Goal: Information Seeking & Learning: Learn about a topic

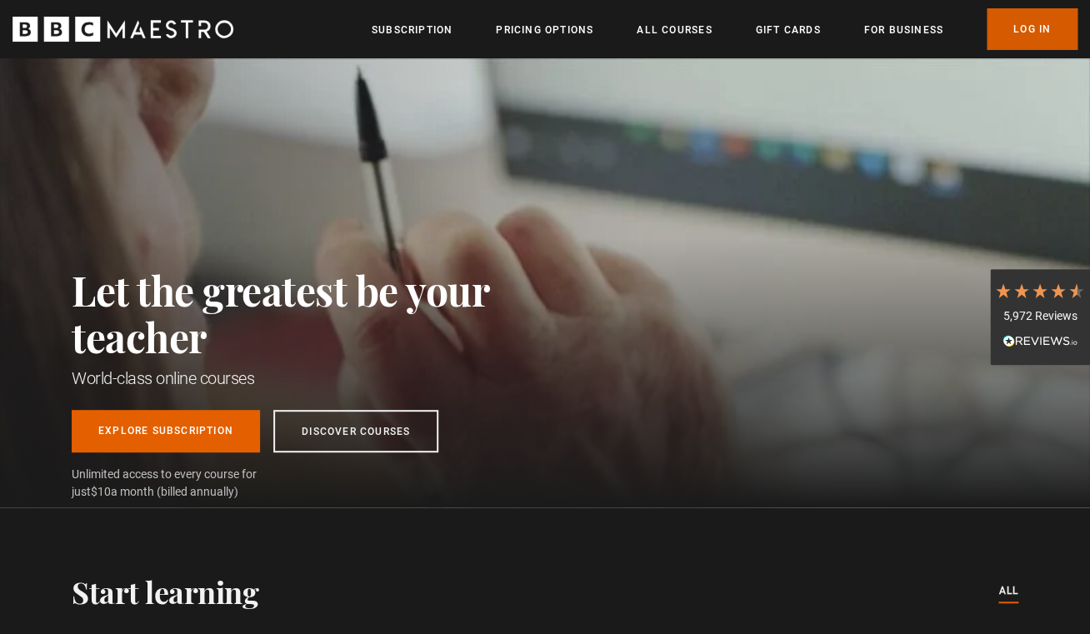
click at [1024, 33] on link "Log In" at bounding box center [1032, 29] width 91 height 42
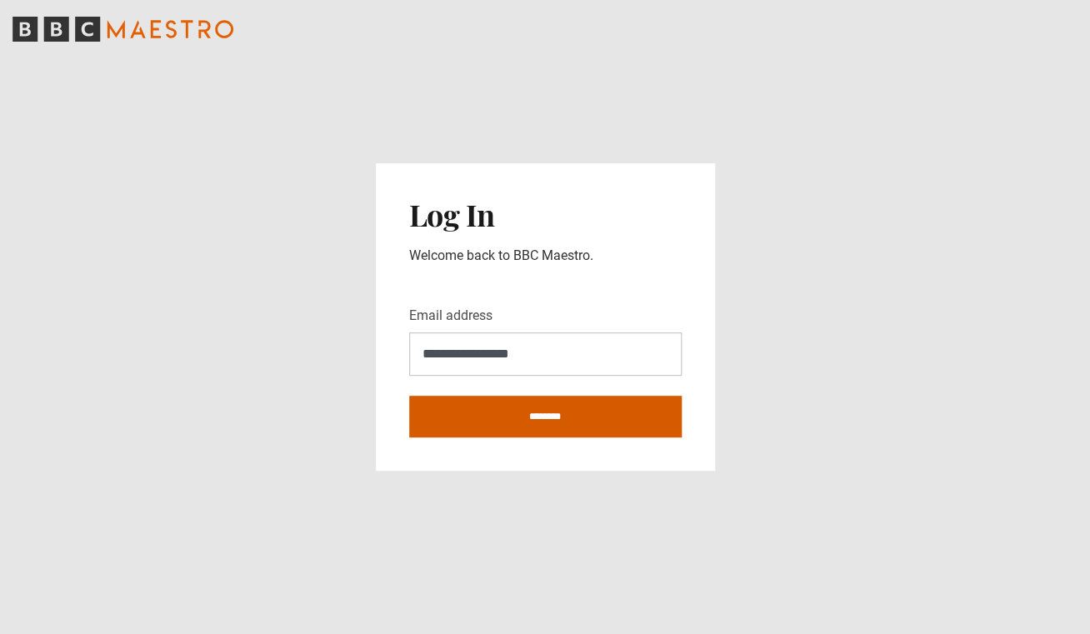
type input "**********"
click at [542, 415] on input "********" at bounding box center [545, 417] width 273 height 42
type input "**********"
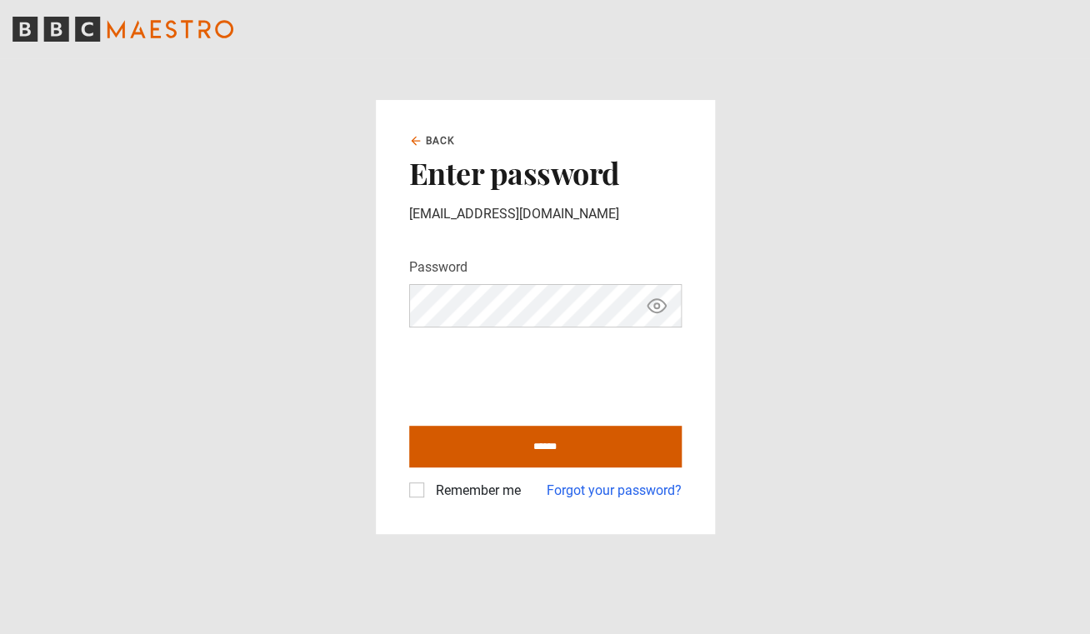
click at [554, 446] on input "******" at bounding box center [545, 447] width 273 height 42
type input "**********"
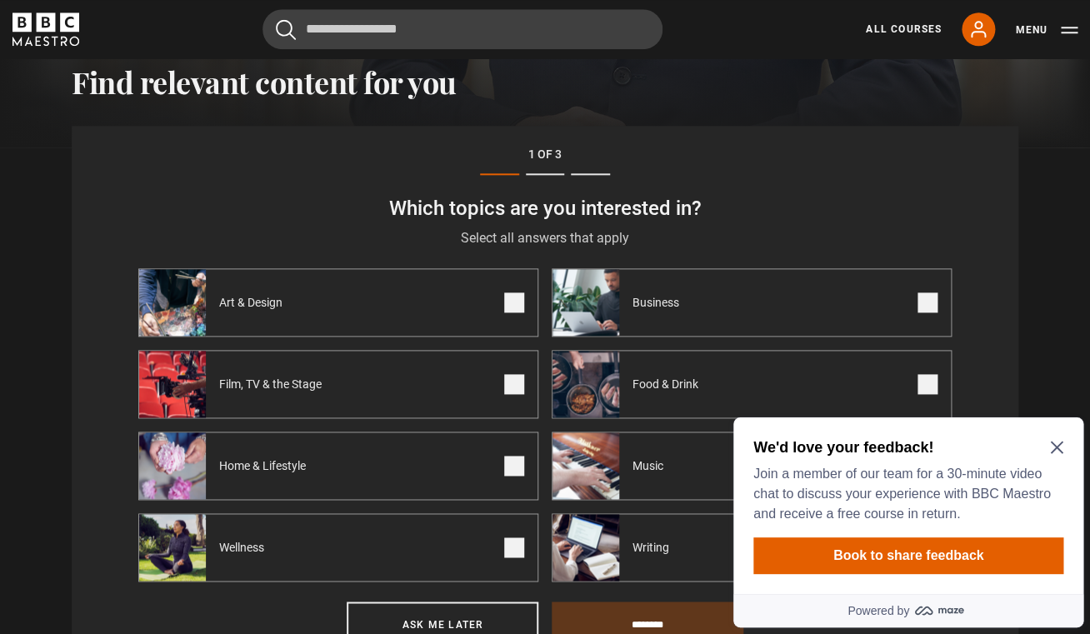
click at [1056, 449] on icon "Close Maze Prompt" at bounding box center [1056, 448] width 13 height 13
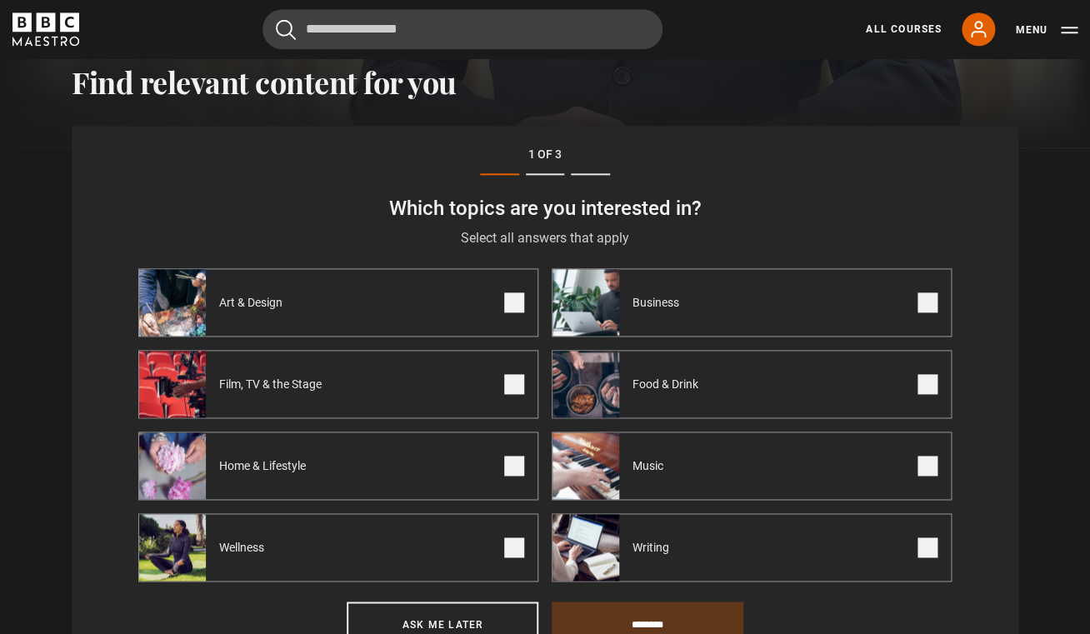
click at [520, 302] on span at bounding box center [514, 303] width 20 height 20
click at [508, 553] on span at bounding box center [514, 548] width 20 height 20
click at [928, 383] on span at bounding box center [928, 384] width 20 height 20
click at [922, 302] on span at bounding box center [928, 303] width 20 height 20
click at [653, 618] on input "********" at bounding box center [648, 624] width 192 height 45
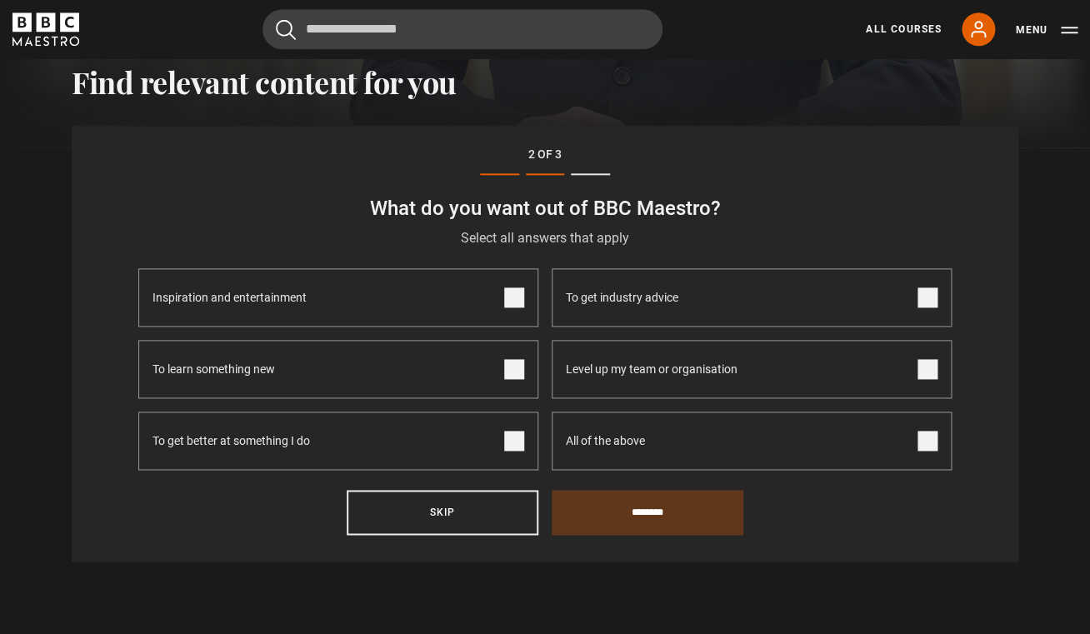
click at [518, 296] on span at bounding box center [514, 298] width 20 height 20
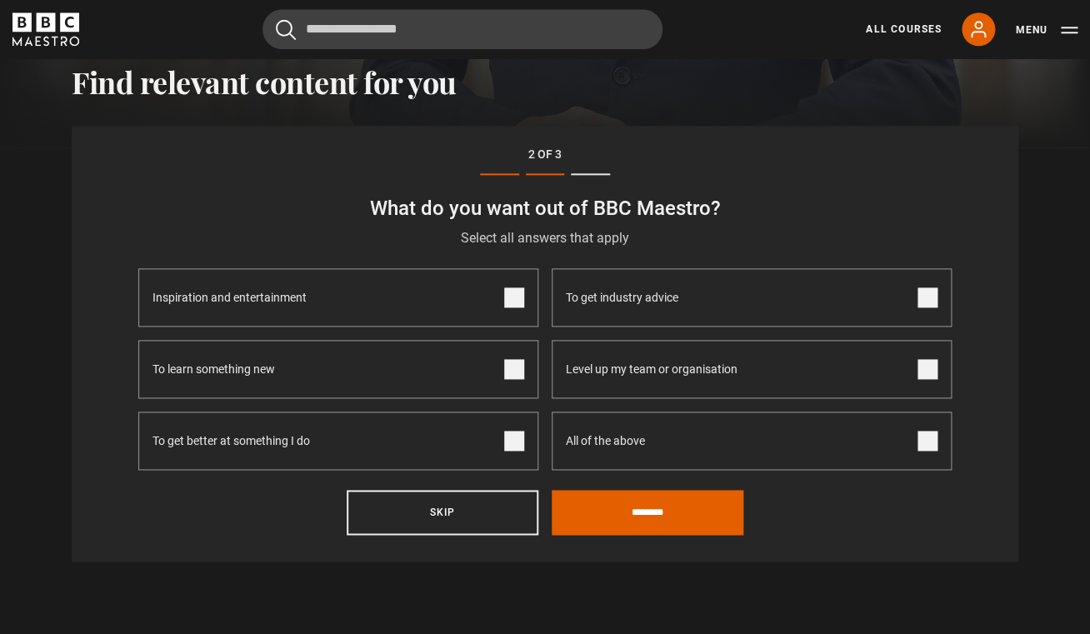
click at [512, 375] on span at bounding box center [514, 369] width 20 height 20
click at [657, 513] on input "********" at bounding box center [648, 512] width 192 height 45
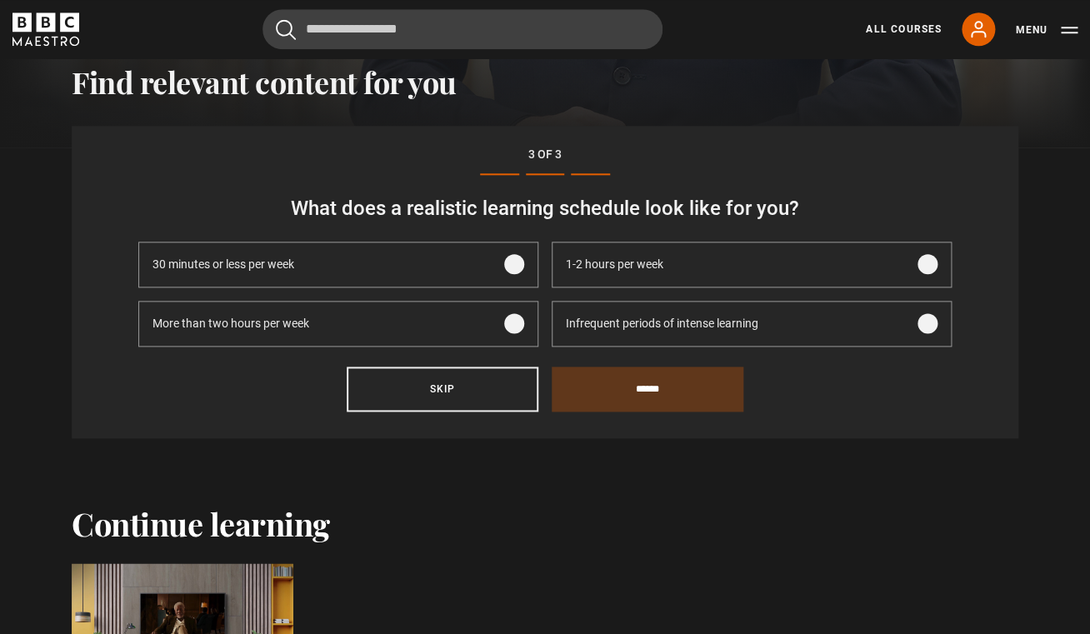
click at [923, 328] on span at bounding box center [928, 323] width 20 height 20
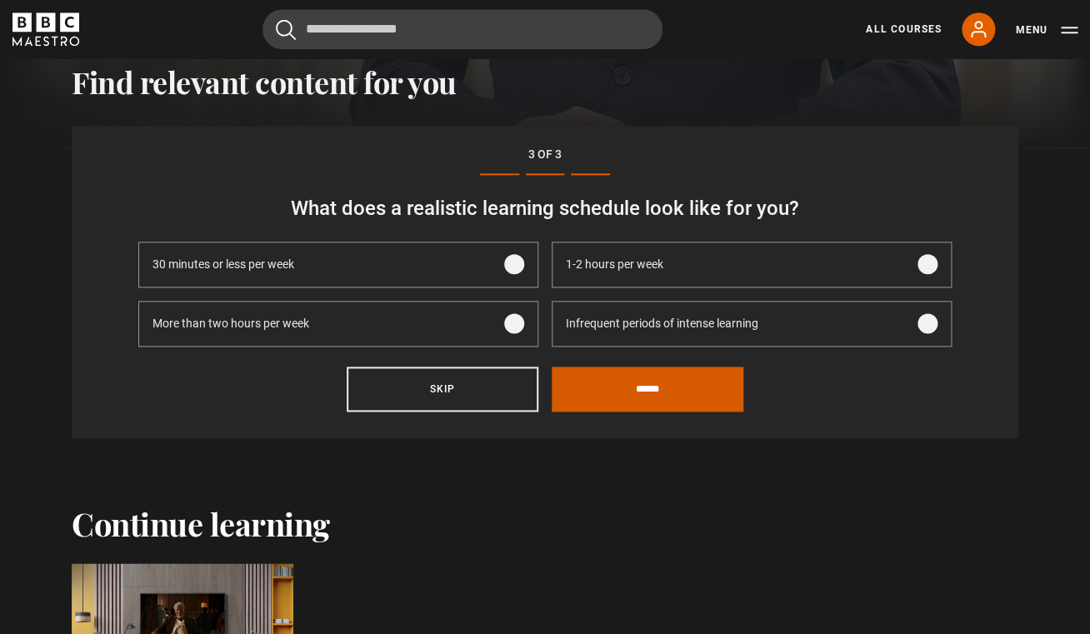
click at [682, 383] on input "******" at bounding box center [648, 389] width 192 height 45
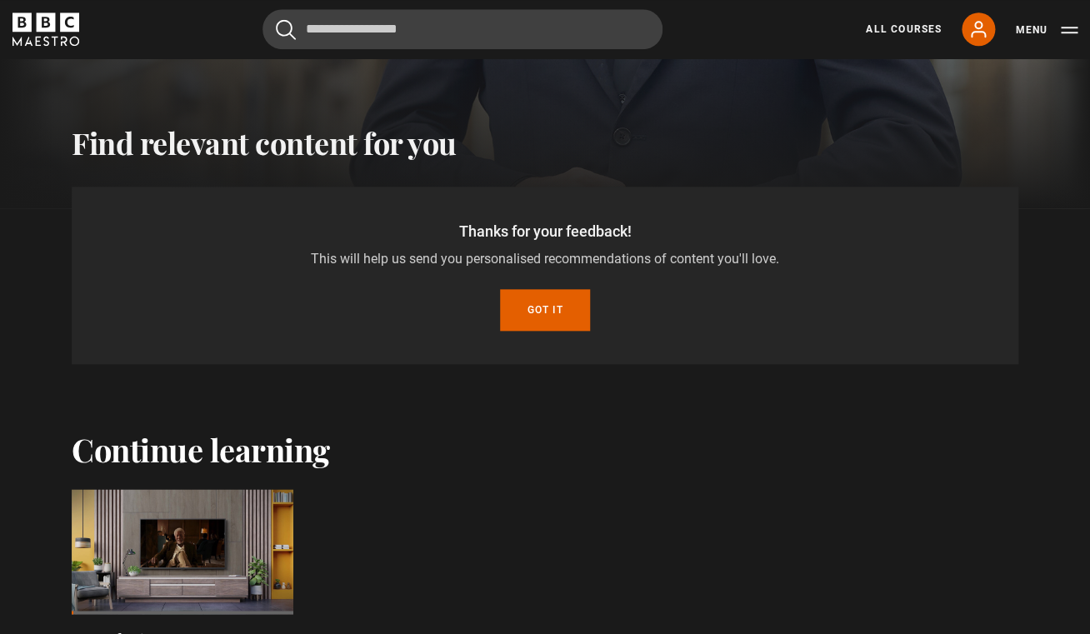
scroll to position [463, 0]
click at [545, 303] on button "Got it" at bounding box center [544, 311] width 89 height 42
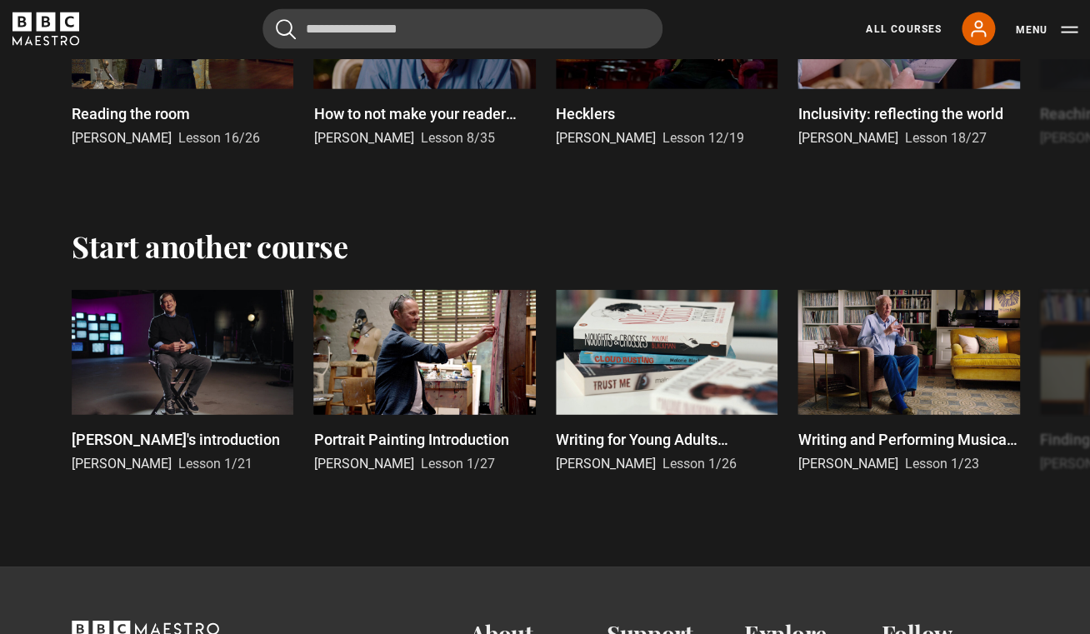
scroll to position [3488, 0]
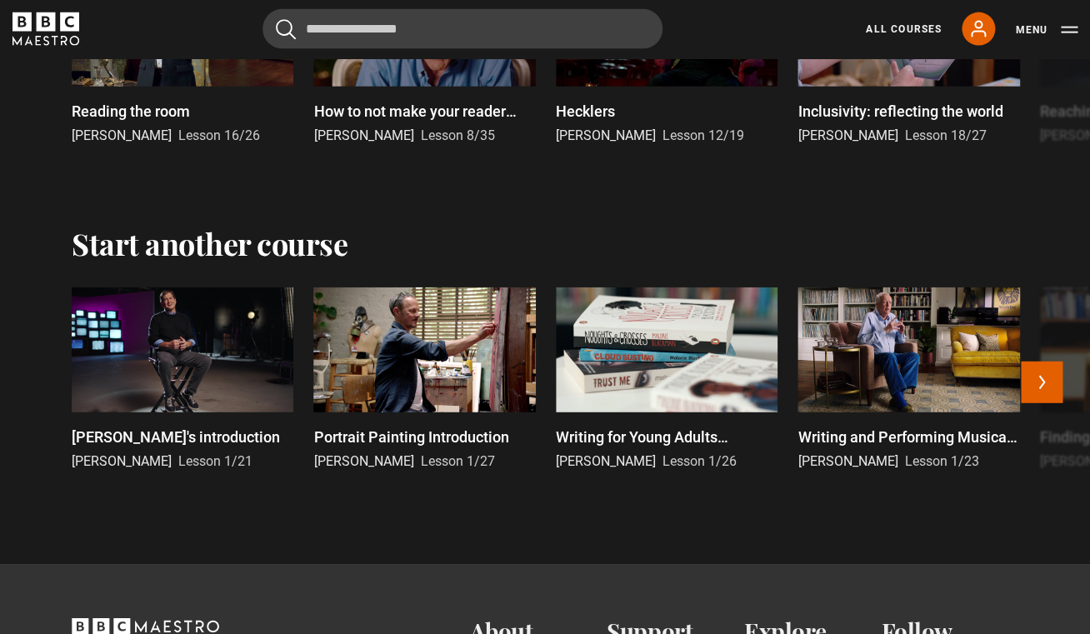
click at [661, 343] on div at bounding box center [667, 350] width 222 height 125
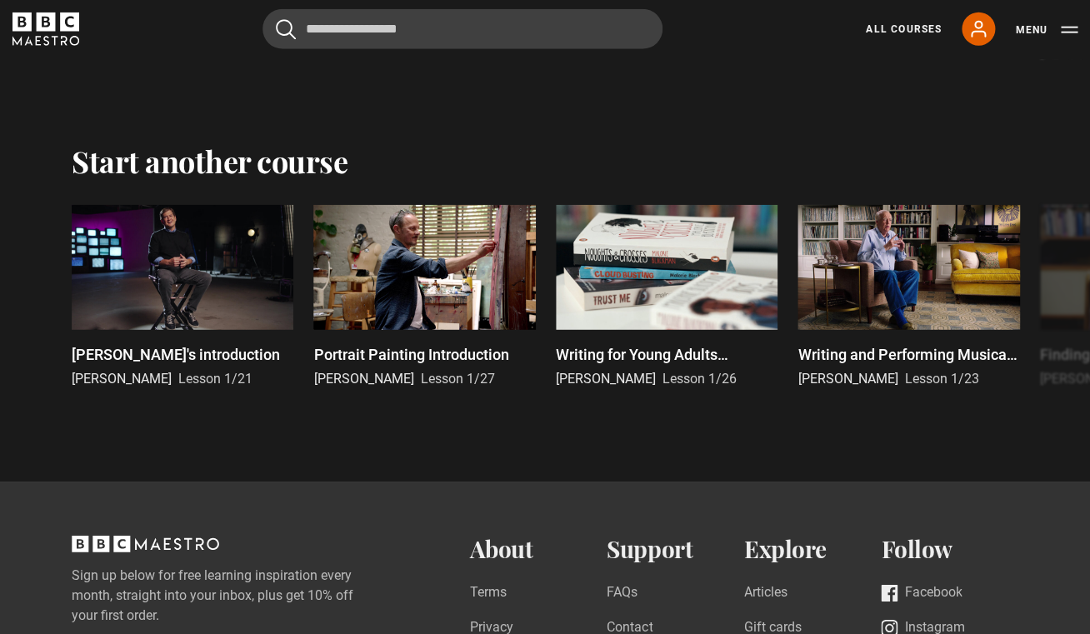
scroll to position [3568, 0]
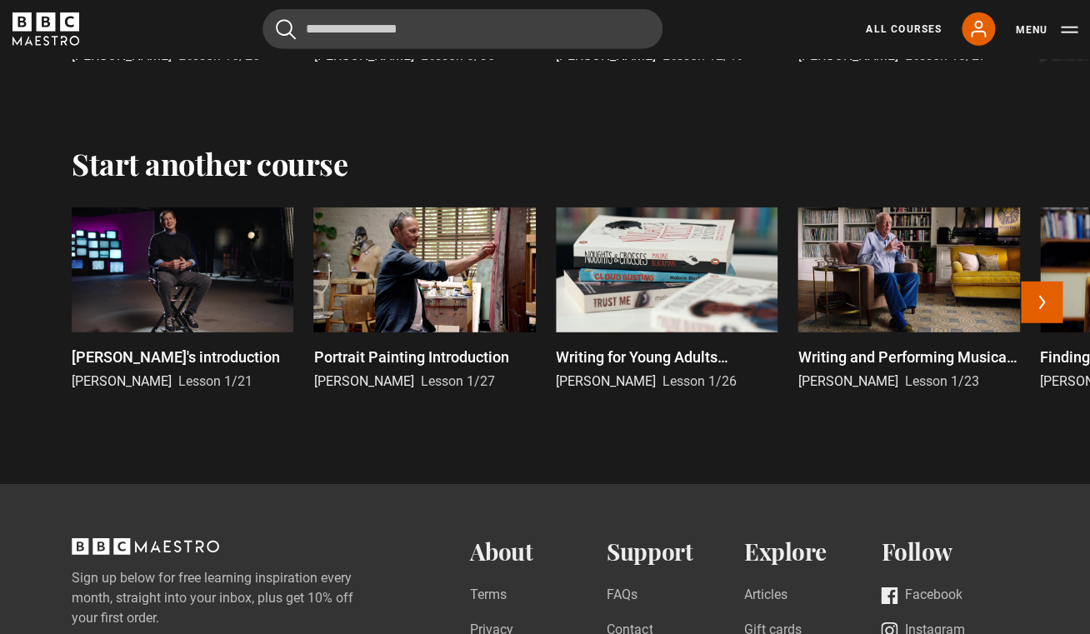
click at [428, 278] on div at bounding box center [424, 270] width 222 height 125
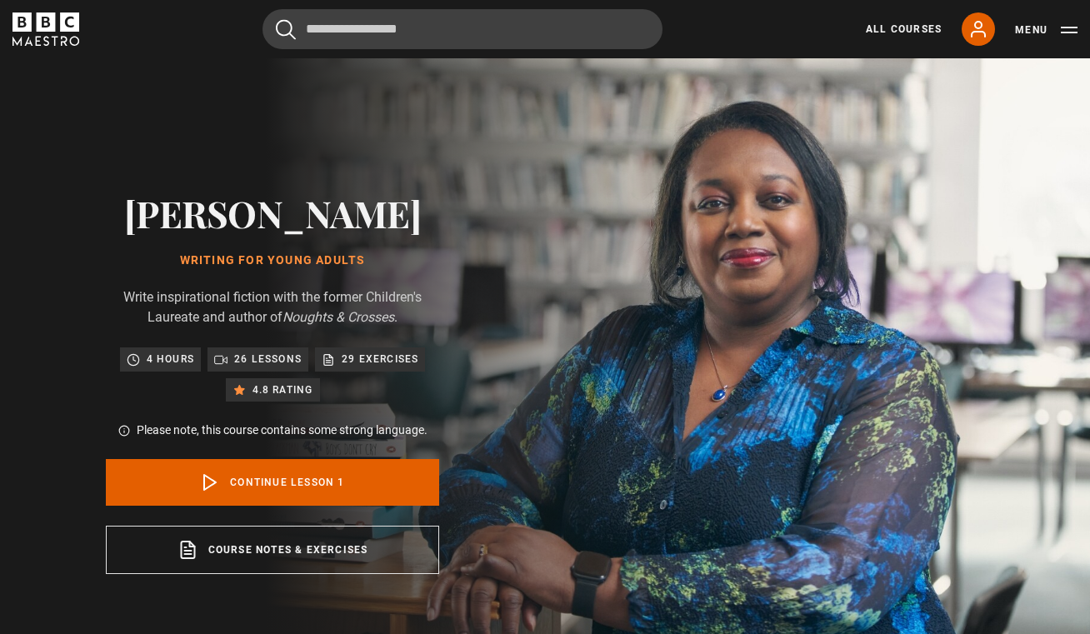
scroll to position [708, 0]
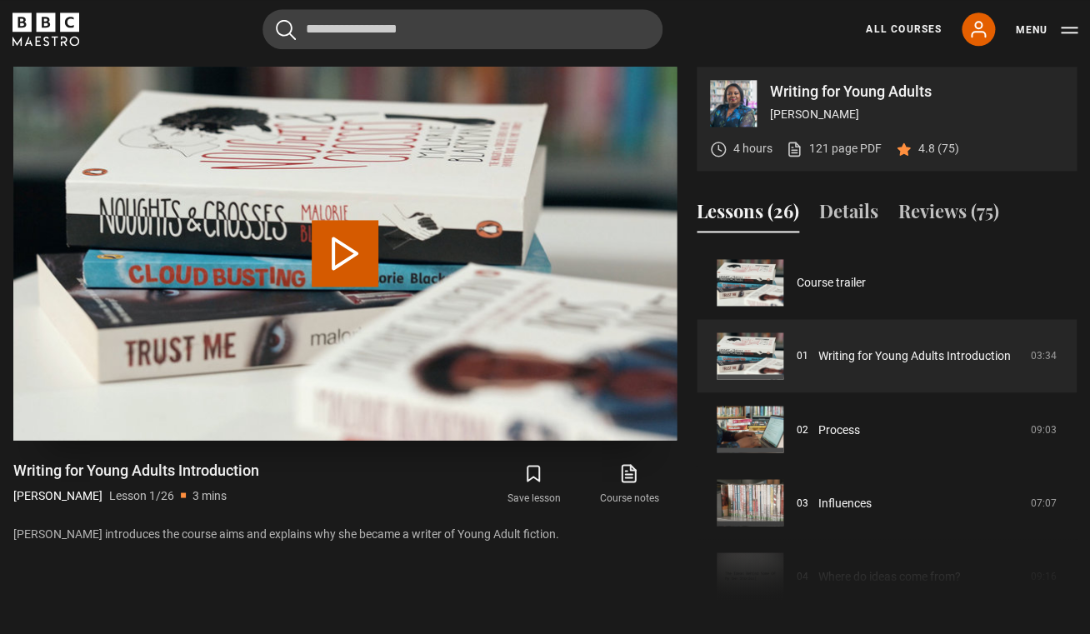
click at [343, 256] on button "Play Lesson Writing for Young Adults Introduction" at bounding box center [345, 253] width 67 height 67
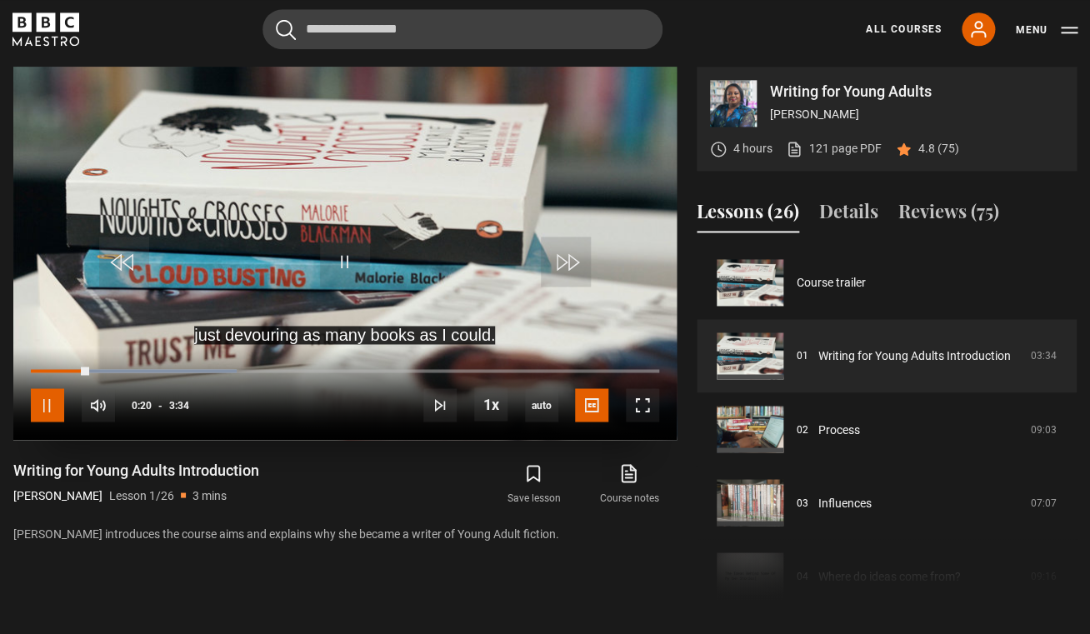
click at [53, 408] on span "Video Player" at bounding box center [47, 404] width 33 height 33
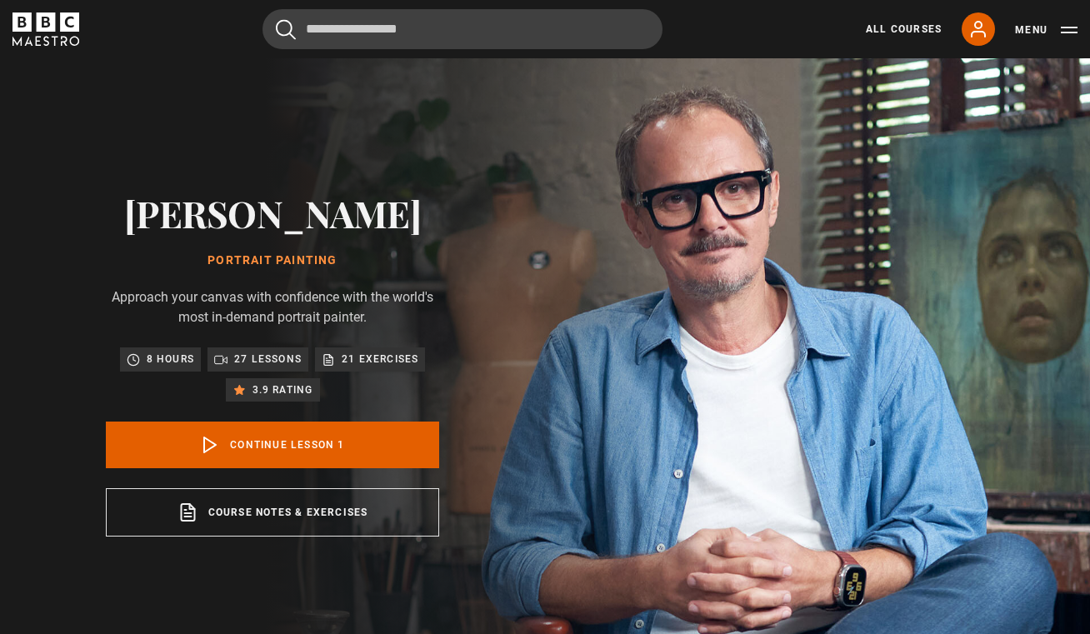
scroll to position [670, 0]
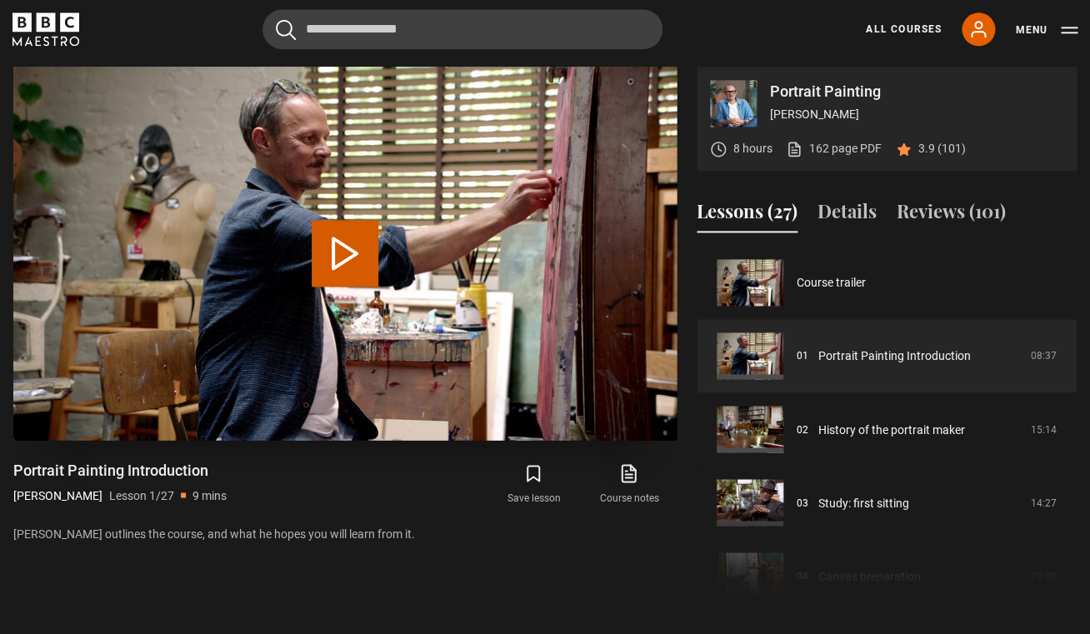
click at [344, 258] on button "Play Lesson Portrait Painting Introduction" at bounding box center [345, 253] width 67 height 67
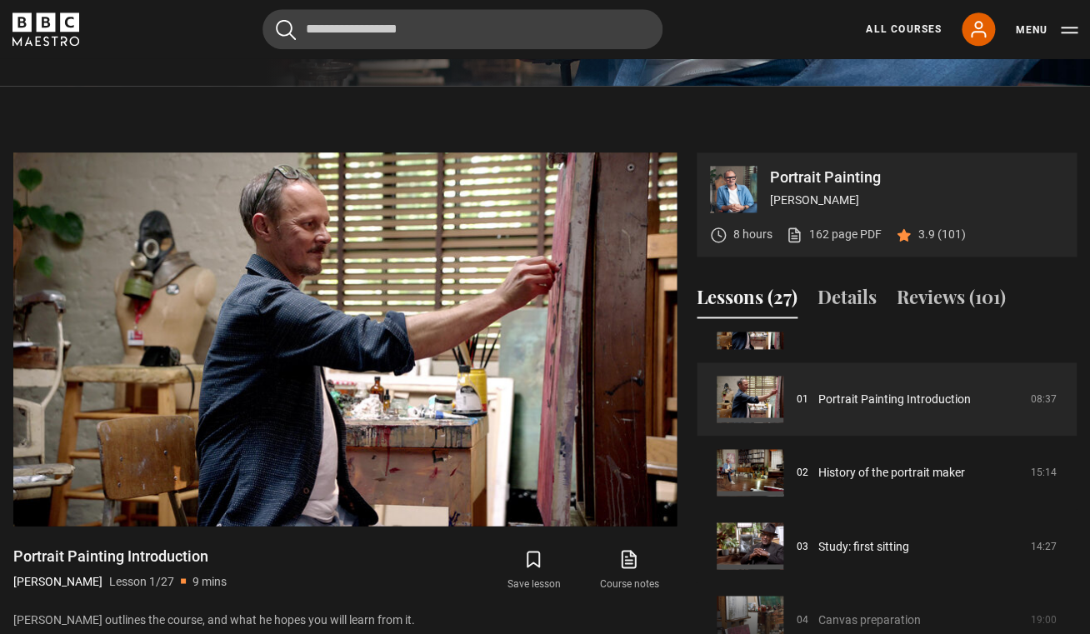
scroll to position [0, 0]
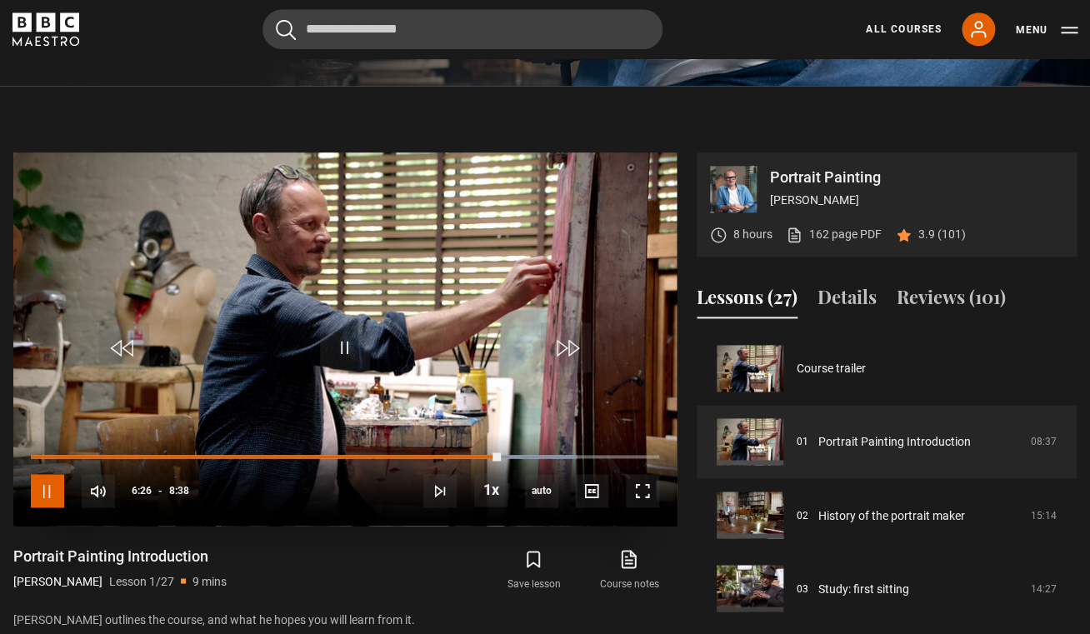
click at [58, 491] on span "Video Player" at bounding box center [47, 490] width 33 height 33
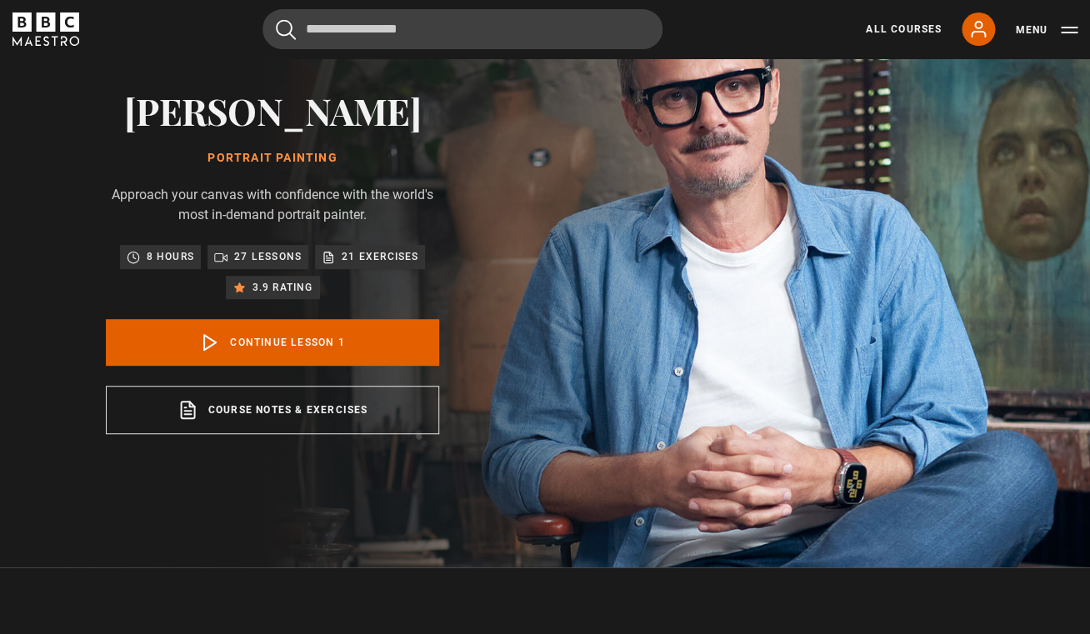
scroll to position [102, 0]
click at [903, 33] on link "All Courses" at bounding box center [904, 29] width 76 height 15
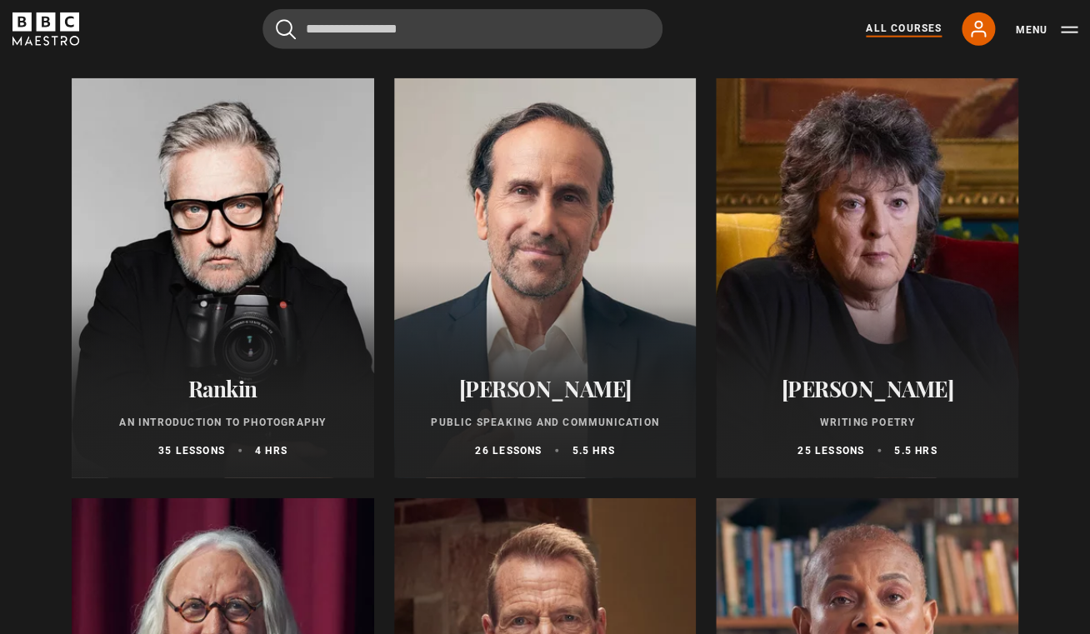
scroll to position [3523, 0]
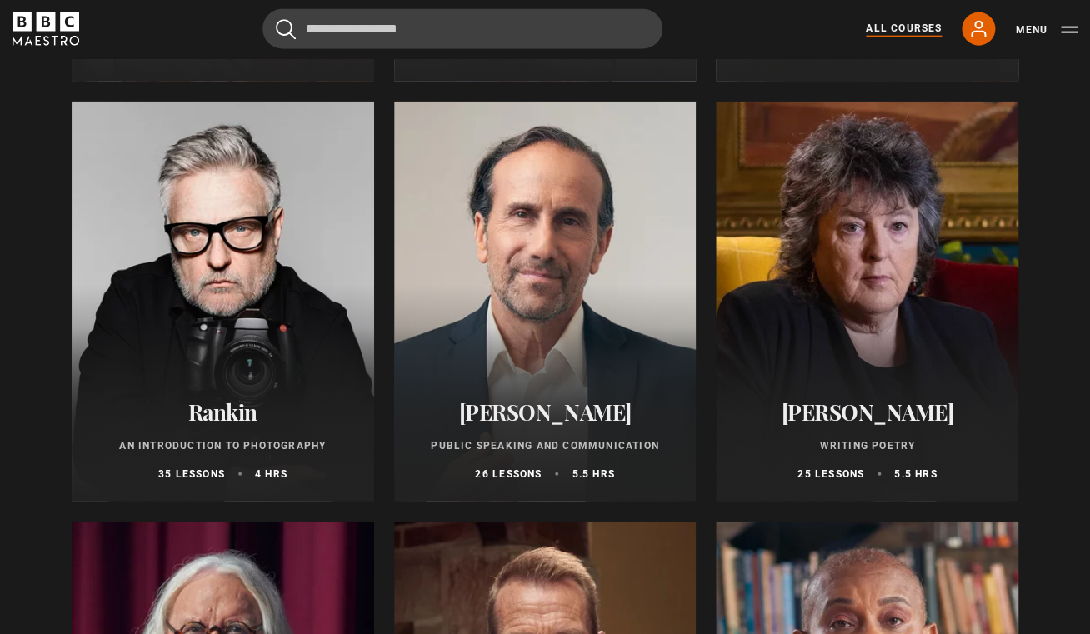
click at [862, 341] on div at bounding box center [867, 302] width 303 height 400
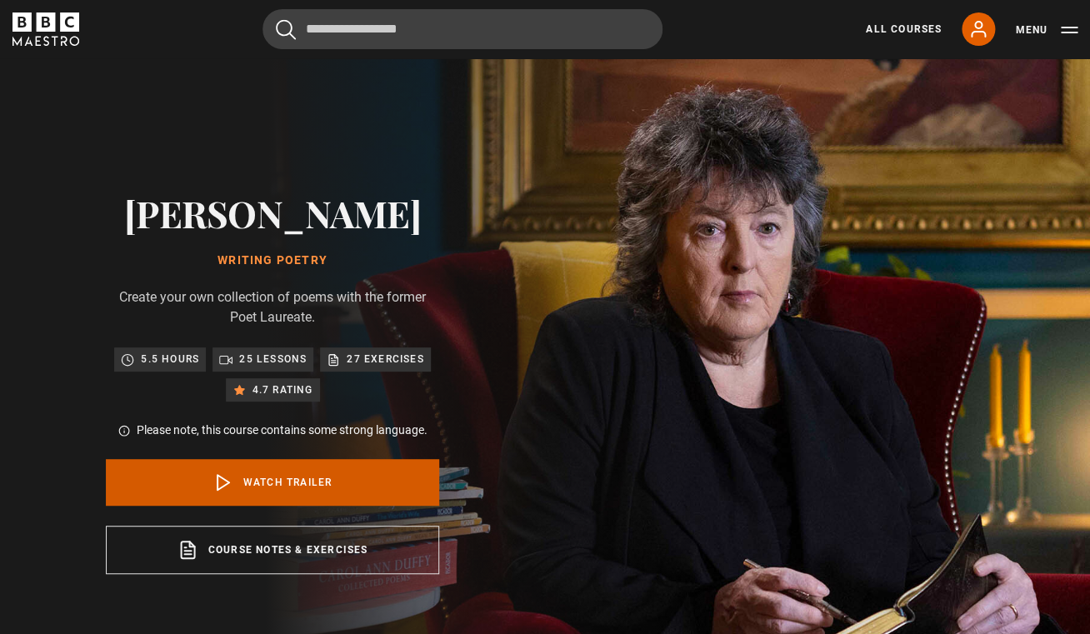
click at [275, 488] on link "Watch Trailer" at bounding box center [272, 482] width 333 height 47
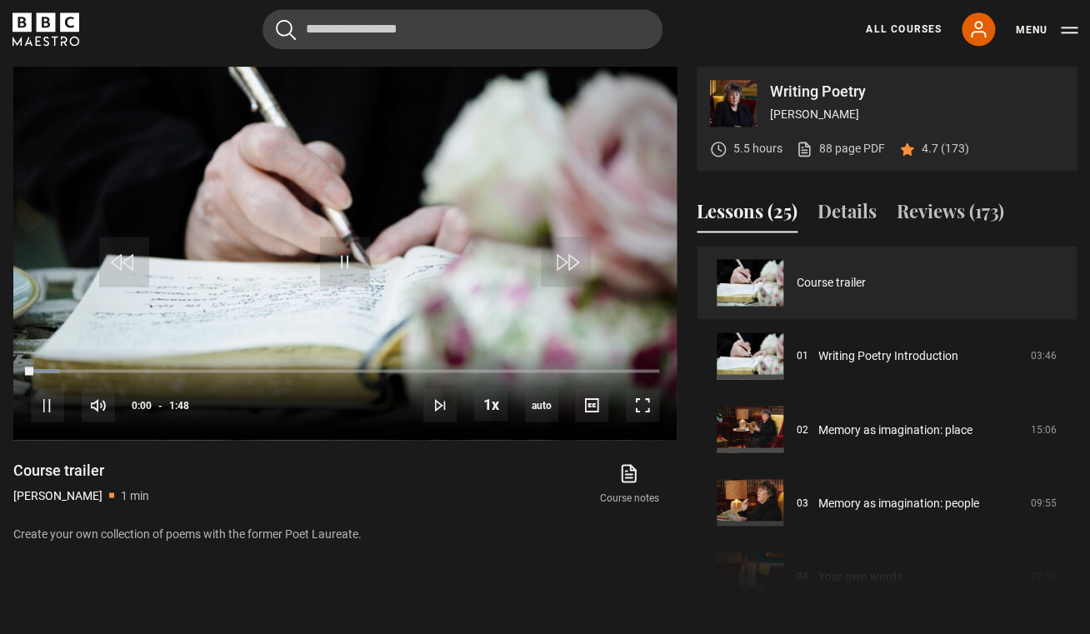
scroll to position [708, 0]
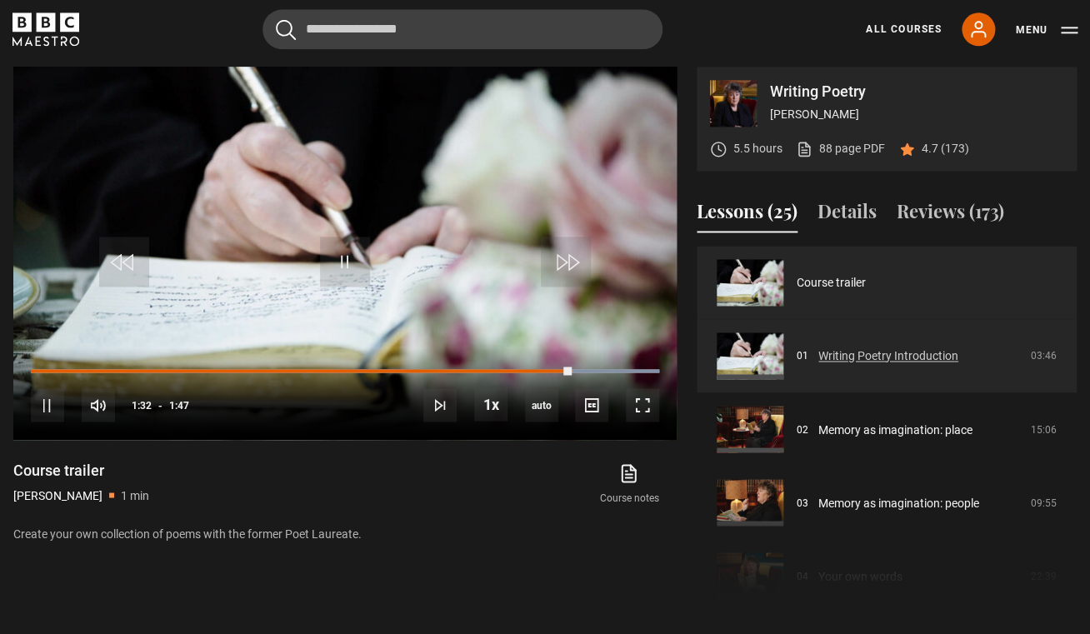
click at [871, 358] on link "Writing Poetry Introduction" at bounding box center [888, 357] width 140 height 18
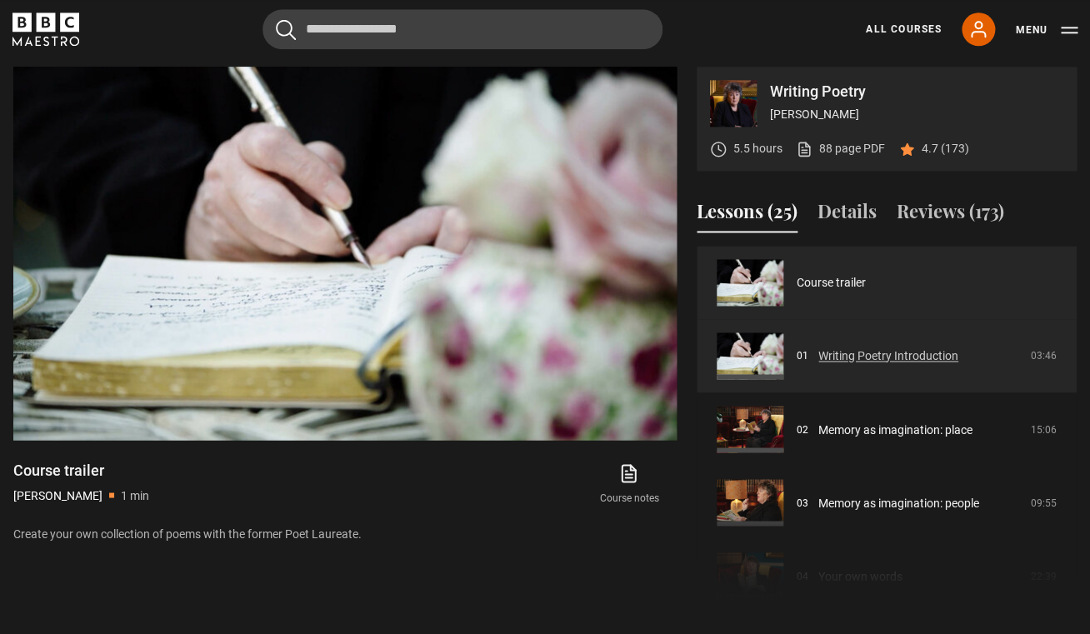
click at [869, 358] on link "Writing Poetry Introduction" at bounding box center [888, 357] width 140 height 18
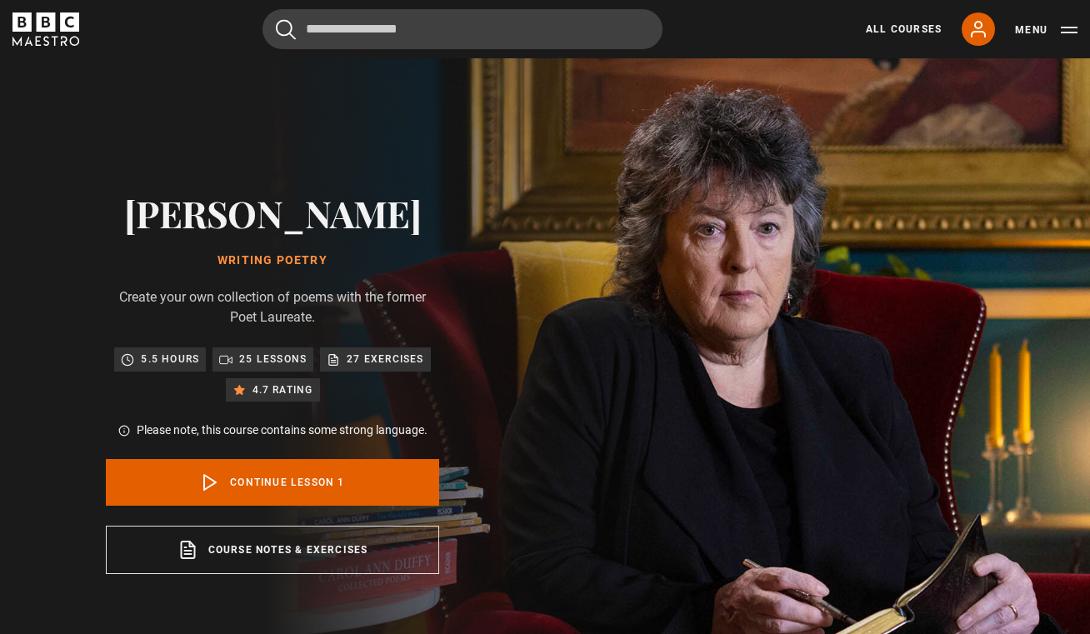
scroll to position [708, 0]
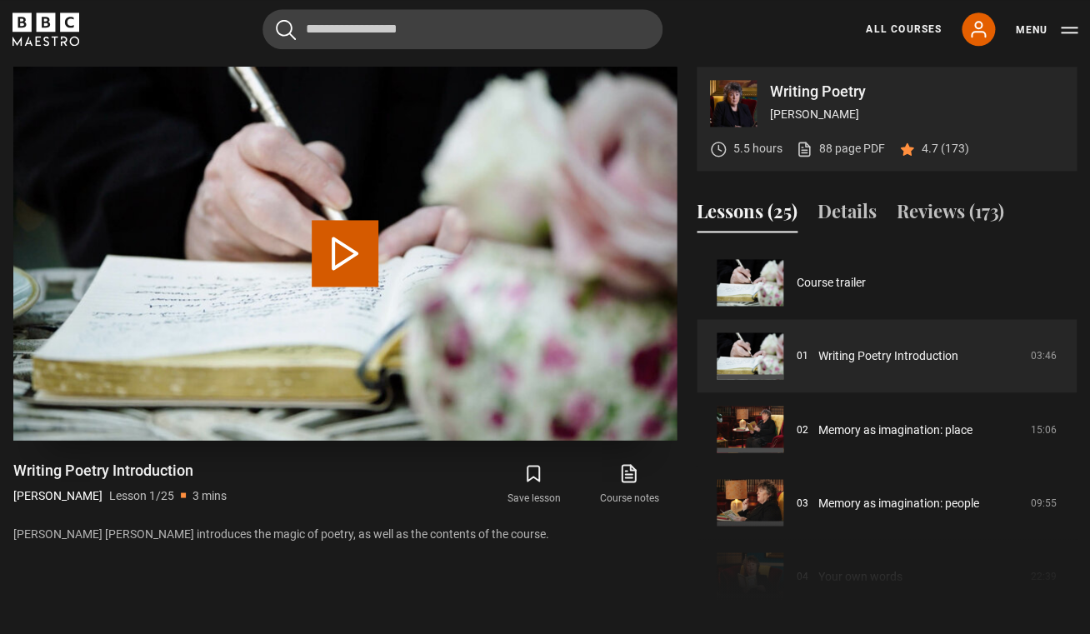
click at [343, 255] on button "Play Lesson Writing Poetry Introduction" at bounding box center [345, 253] width 67 height 67
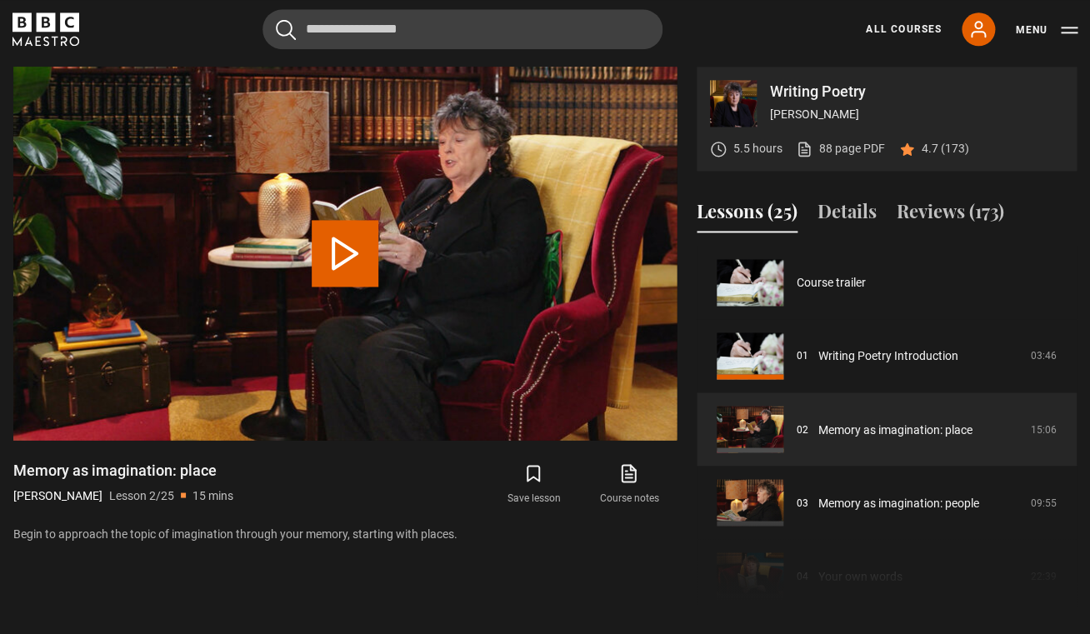
scroll to position [73, 0]
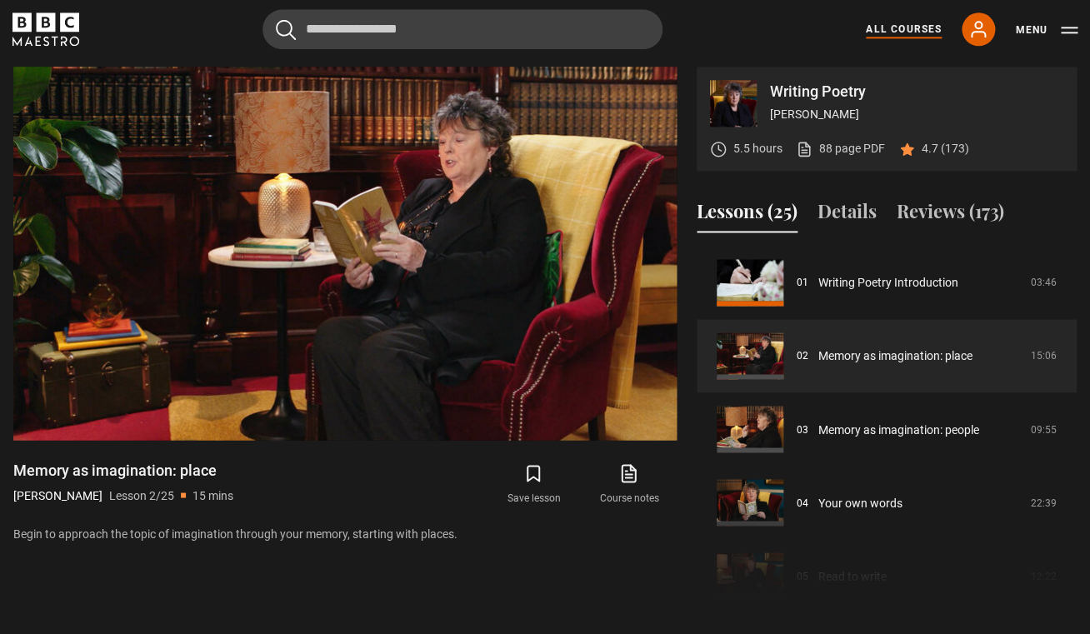
click at [918, 34] on link "All Courses" at bounding box center [904, 29] width 76 height 15
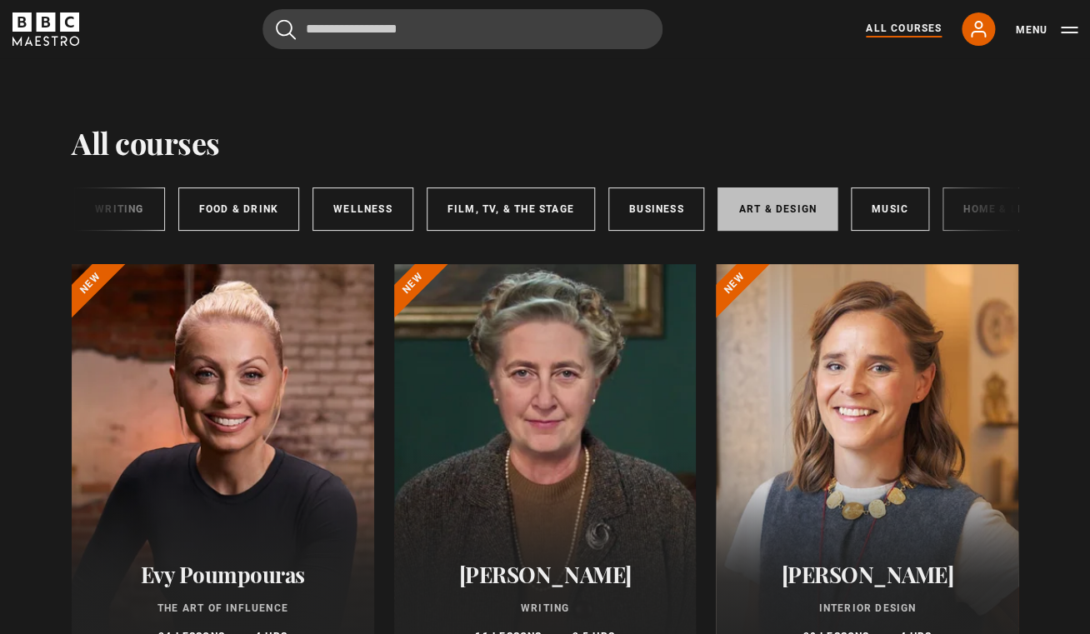
scroll to position [0, 249]
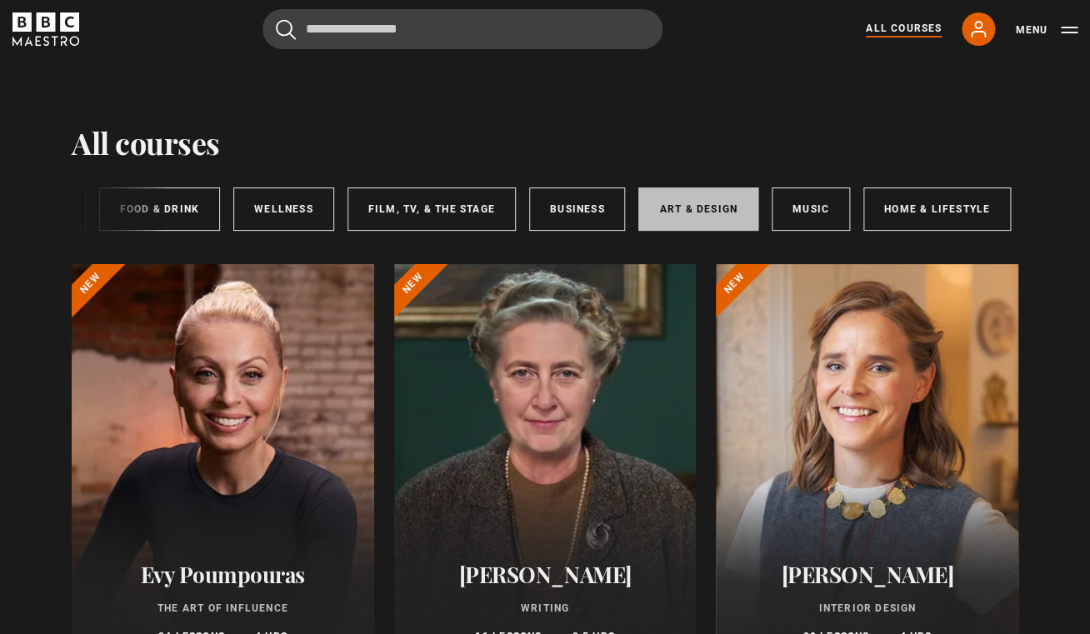
click at [708, 213] on link "Art & Design" at bounding box center [697, 209] width 119 height 43
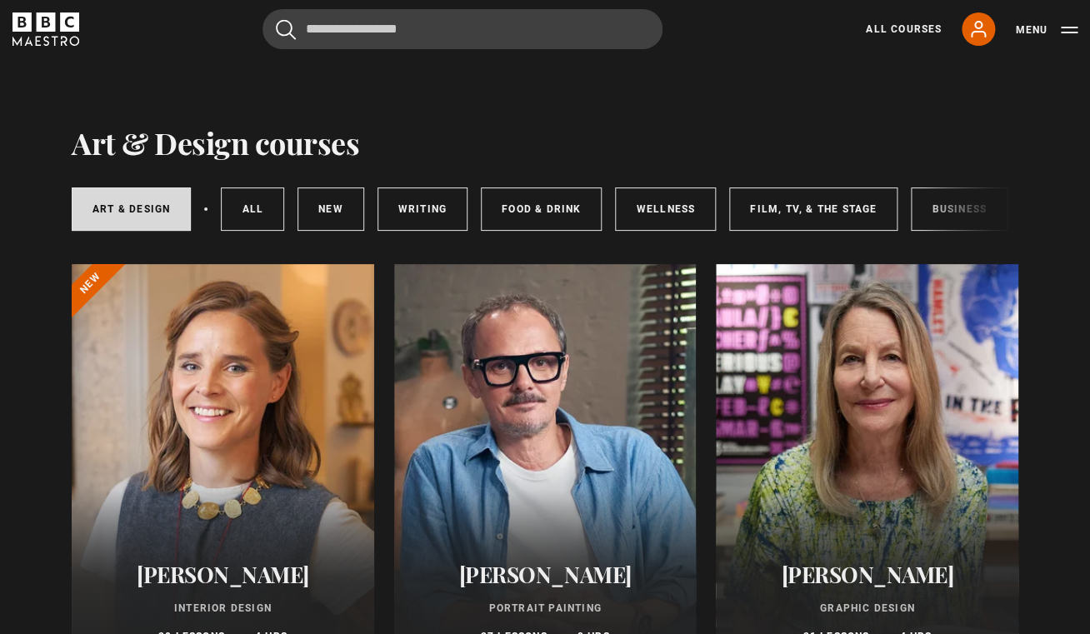
click at [55, 38] on icon "BBC Maestro" at bounding box center [55, 40] width 7 height 9
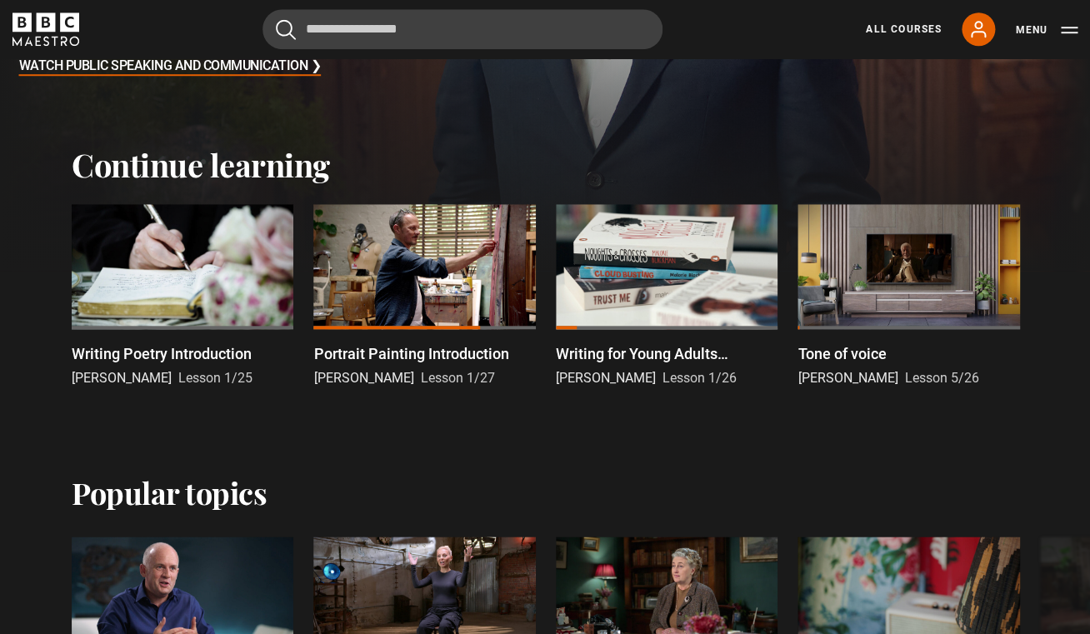
scroll to position [393, 0]
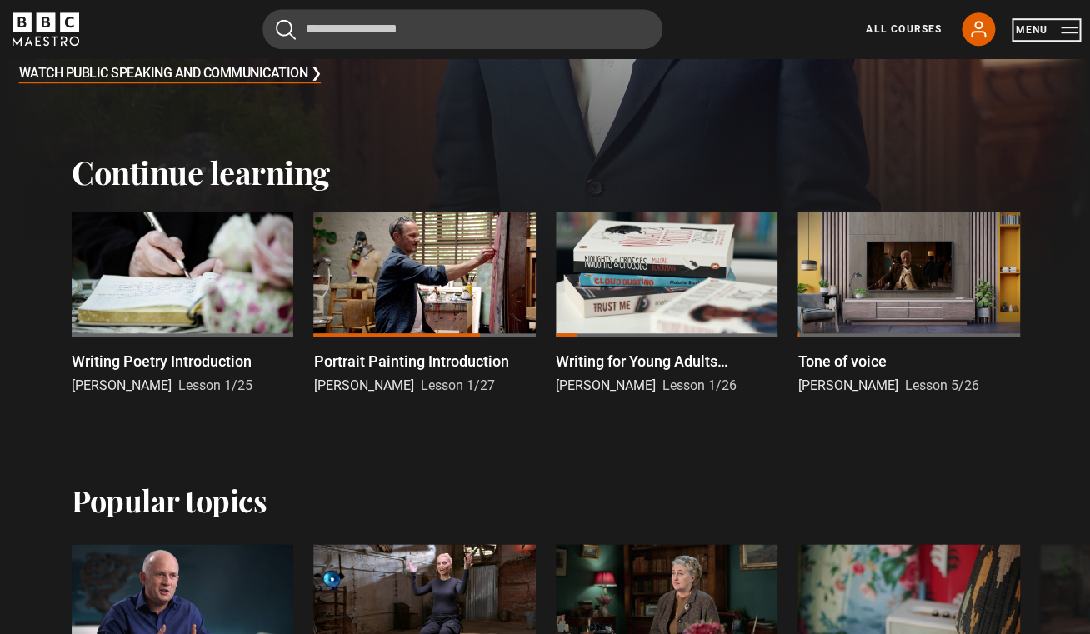
click at [1026, 28] on button "Menu" at bounding box center [1046, 30] width 63 height 17
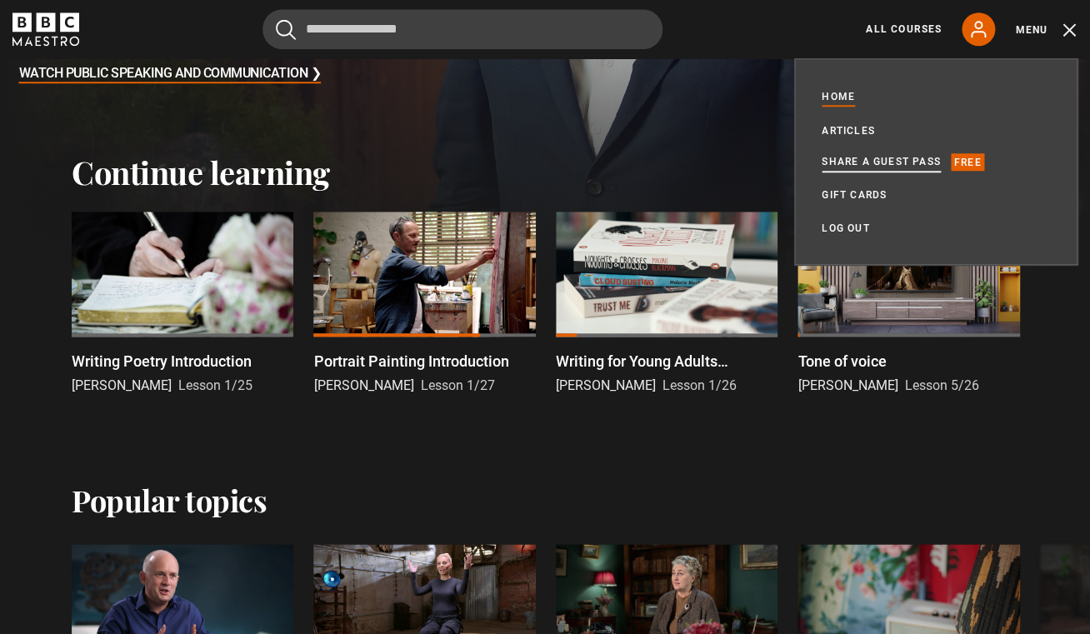
click at [906, 166] on link "Share a guest pass" at bounding box center [881, 161] width 119 height 17
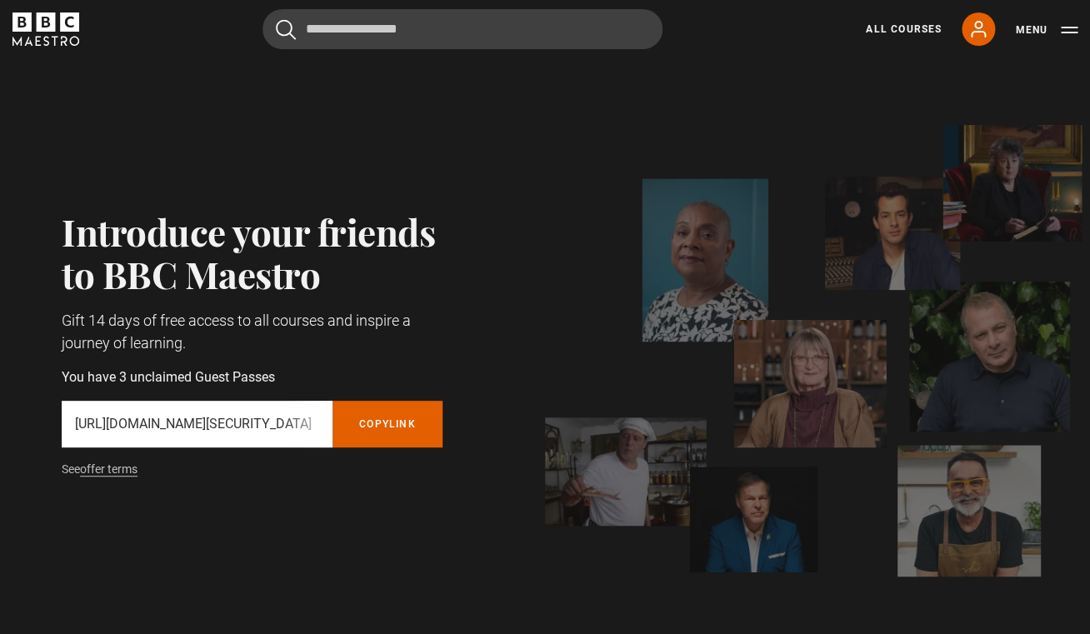
click at [113, 419] on p "[URL][DOMAIN_NAME][SECURITY_DATA]" at bounding box center [197, 424] width 244 height 20
click at [138, 420] on p "[URL][DOMAIN_NAME][SECURITY_DATA]" at bounding box center [197, 424] width 244 height 20
click at [392, 423] on button "Copy referral link" at bounding box center [388, 424] width 110 height 47
click at [529, 206] on div "Introduce your friends to BBC Maestro Gift 14 days of free access to all course…" at bounding box center [545, 351] width 1074 height 452
click at [893, 33] on link "All Courses" at bounding box center [904, 29] width 76 height 15
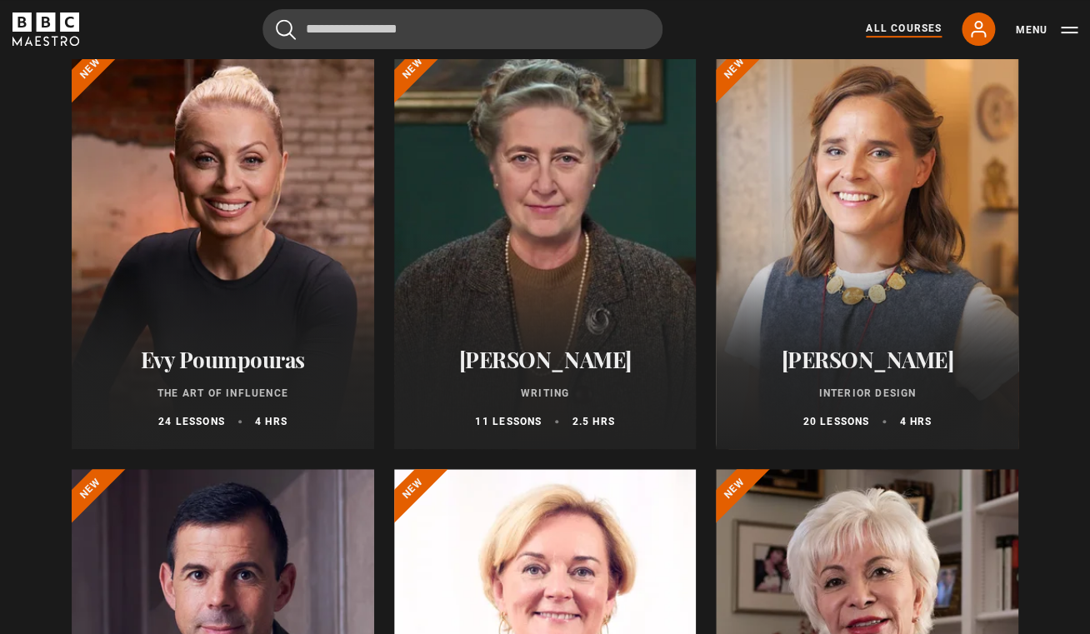
scroll to position [217, 0]
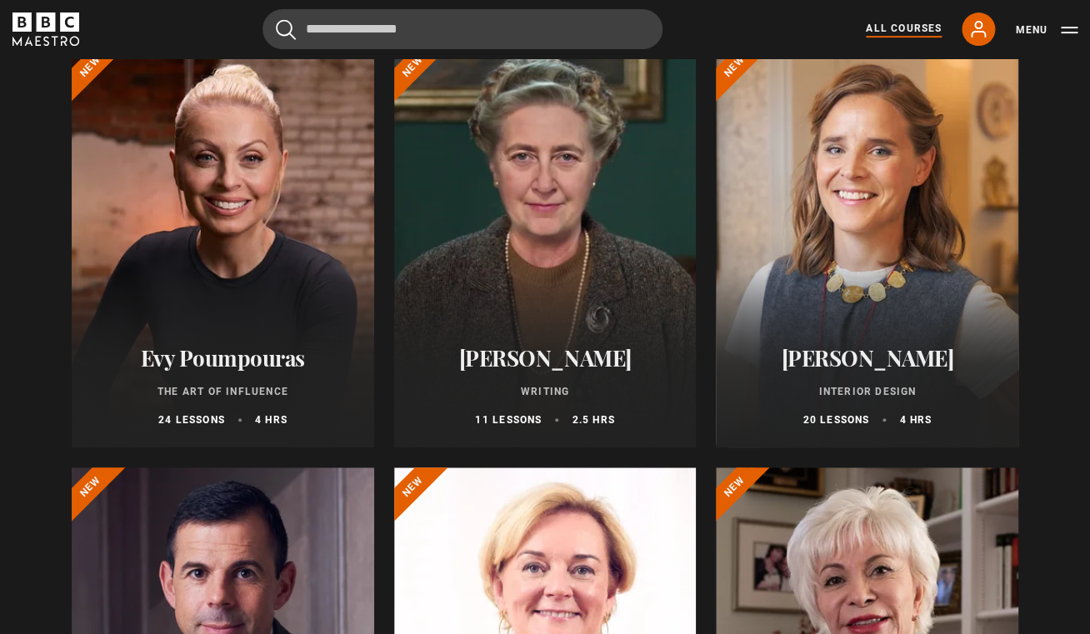
click at [234, 227] on div at bounding box center [223, 248] width 303 height 400
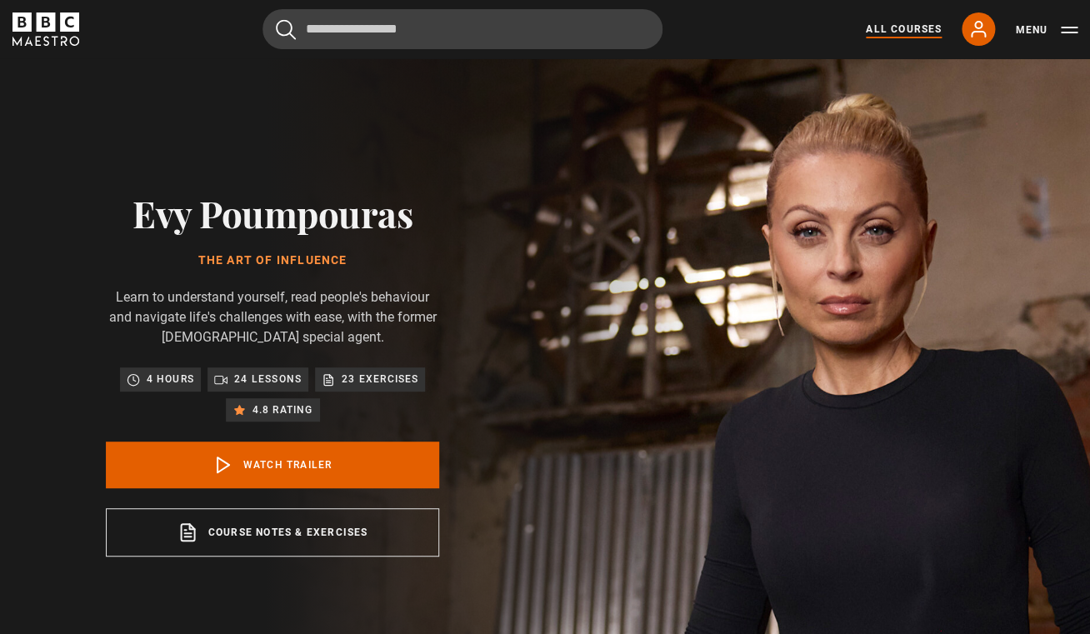
click at [915, 30] on link "All Courses" at bounding box center [904, 29] width 76 height 15
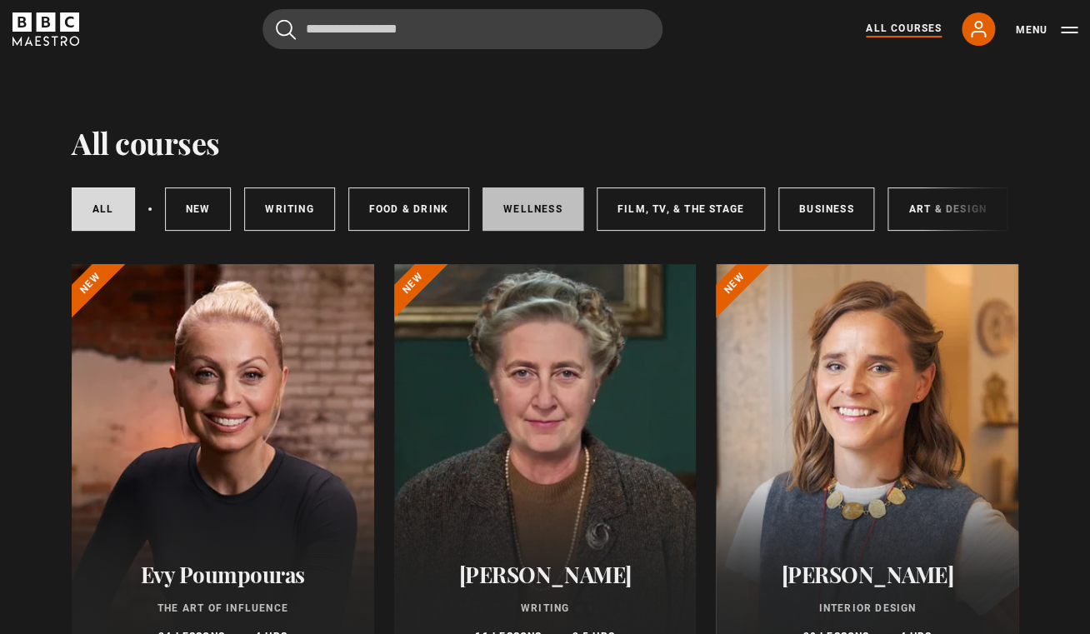
click at [516, 213] on link "Wellness" at bounding box center [533, 209] width 101 height 43
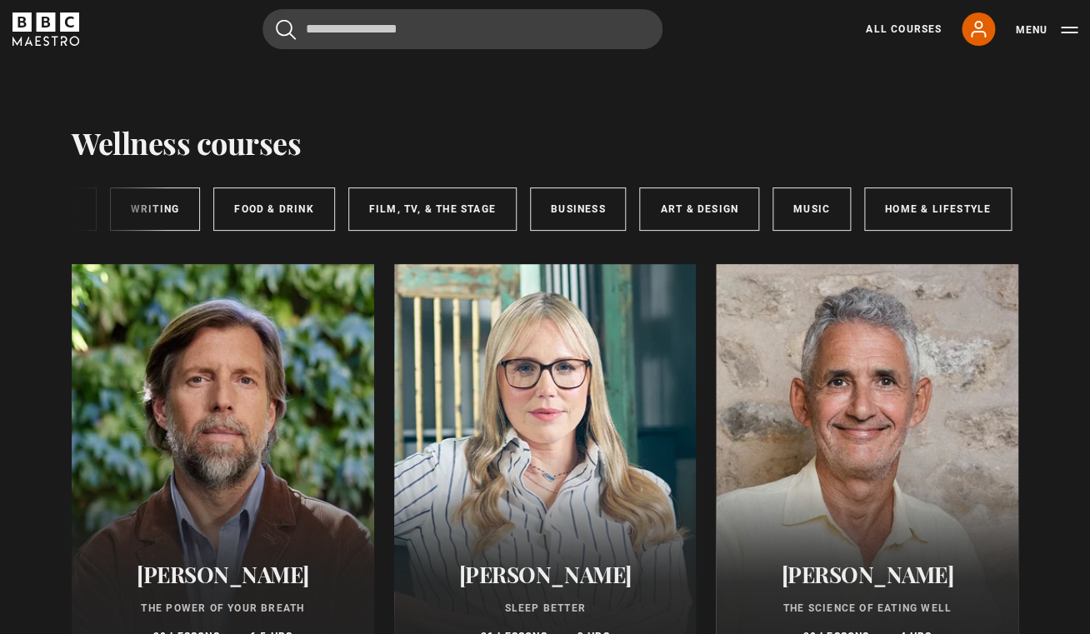
scroll to position [0, 249]
